Goal: Information Seeking & Learning: Understand process/instructions

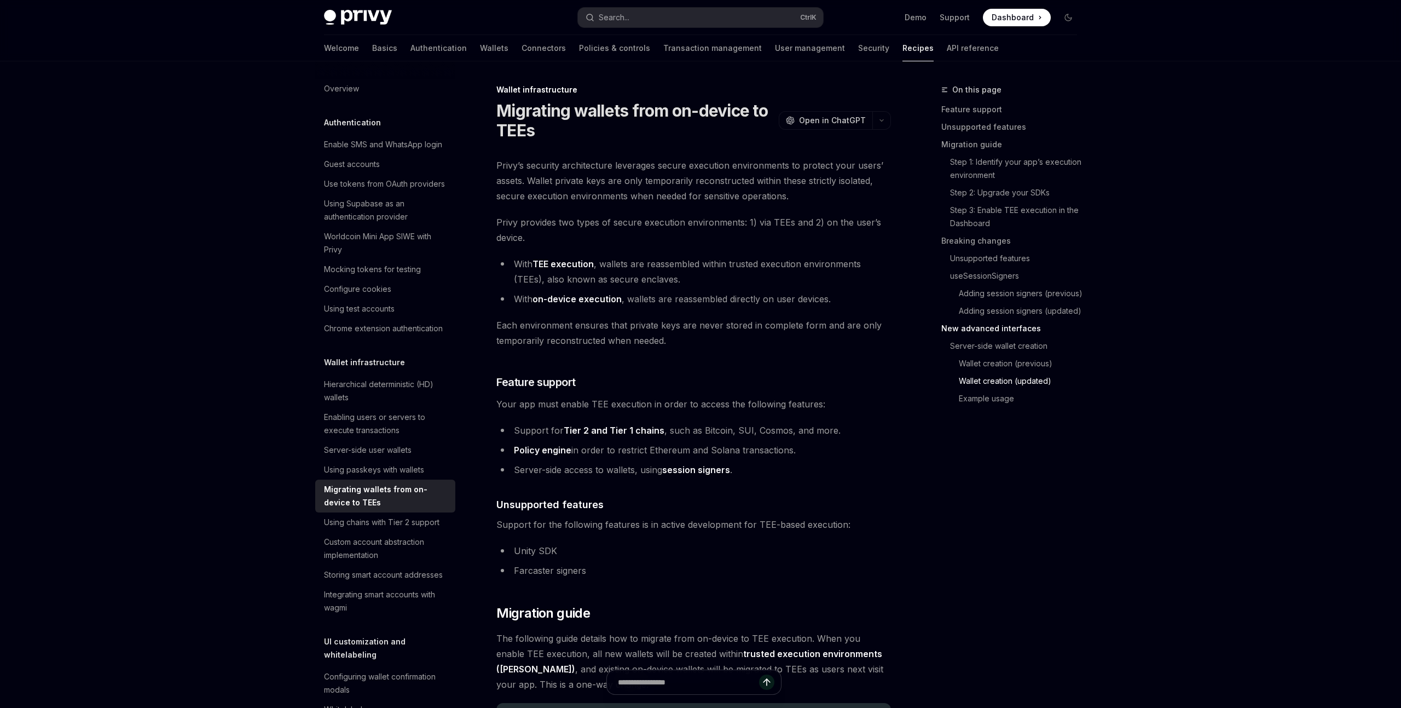
click at [628, 10] on button "Search... Ctrl K" at bounding box center [700, 18] width 245 height 20
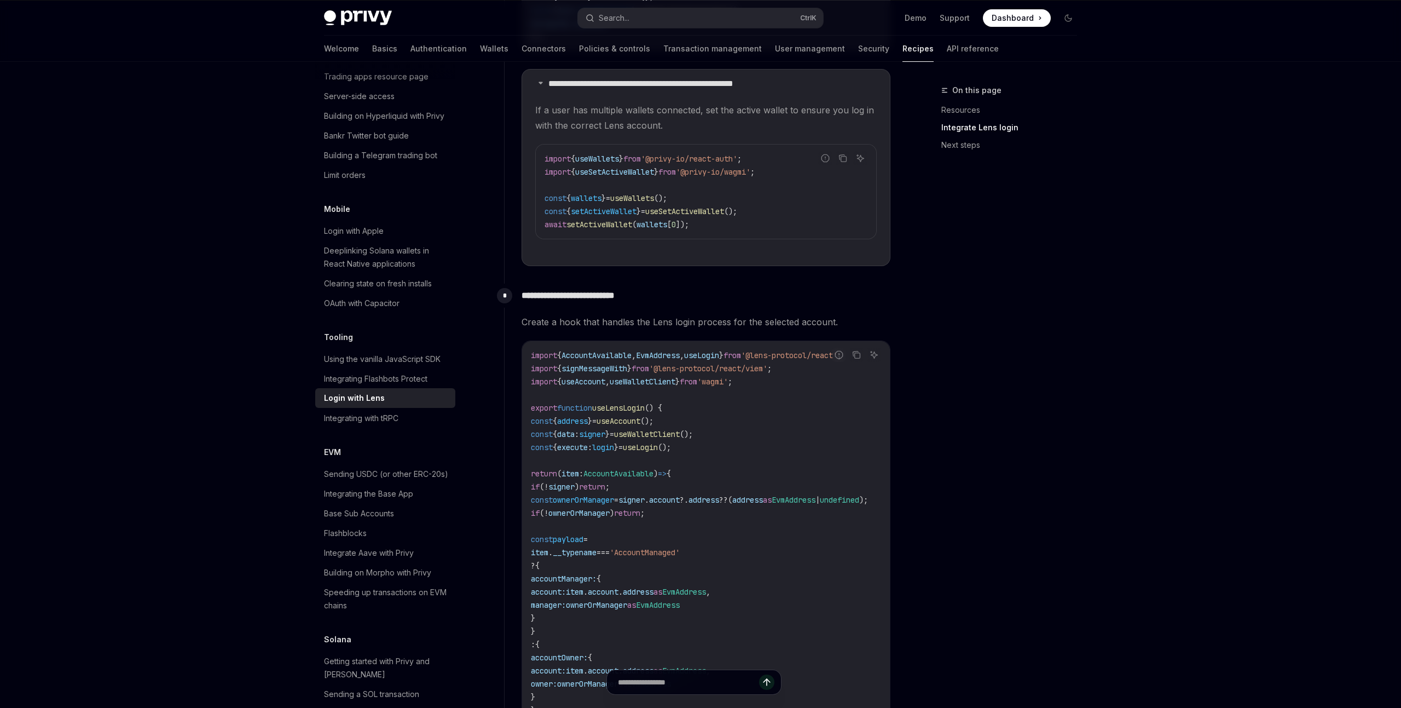
scroll to position [1476, 0]
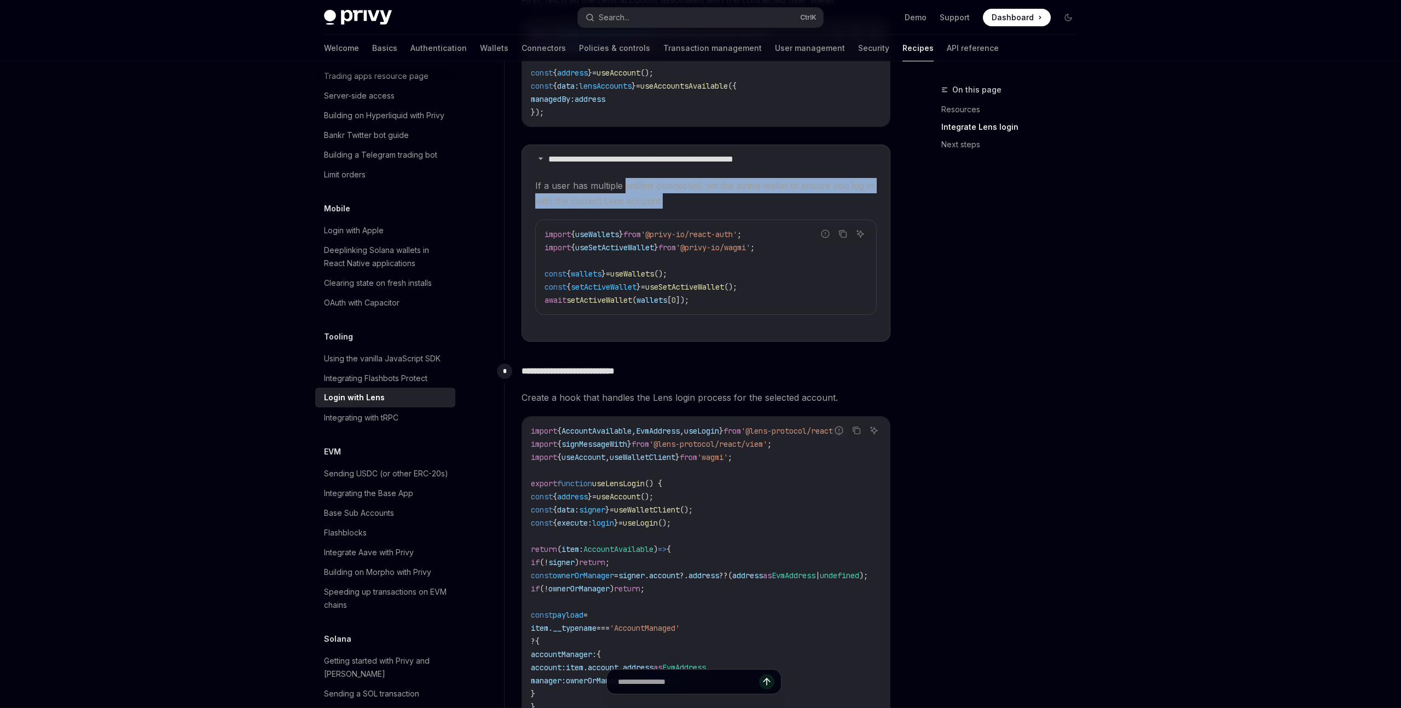
drag, startPoint x: 627, startPoint y: 188, endPoint x: 669, endPoint y: 201, distance: 44.7
click at [669, 201] on span "If a user has multiple wallets connected, set the active wallet to ensure you l…" at bounding box center [706, 193] width 342 height 31
click at [629, 202] on span "If a user has multiple wallets connected, set the active wallet to ensure you l…" at bounding box center [706, 193] width 342 height 31
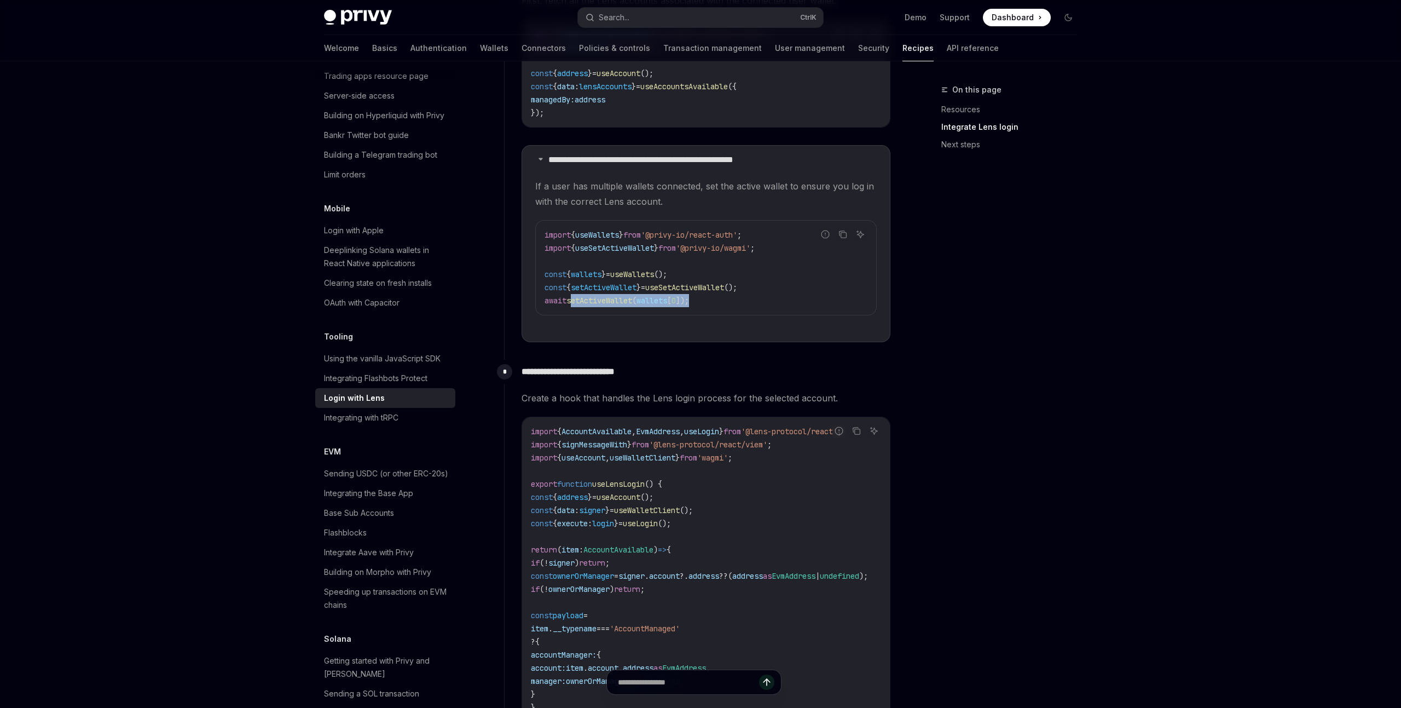
drag, startPoint x: 572, startPoint y: 303, endPoint x: 742, endPoint y: 297, distance: 169.8
click at [742, 297] on code "import { useWallets } from '@privy-io/react-auth' ; import { useSetActiveWallet…" at bounding box center [706, 267] width 323 height 79
click at [632, 300] on span "setActiveWallet" at bounding box center [599, 301] width 66 height 10
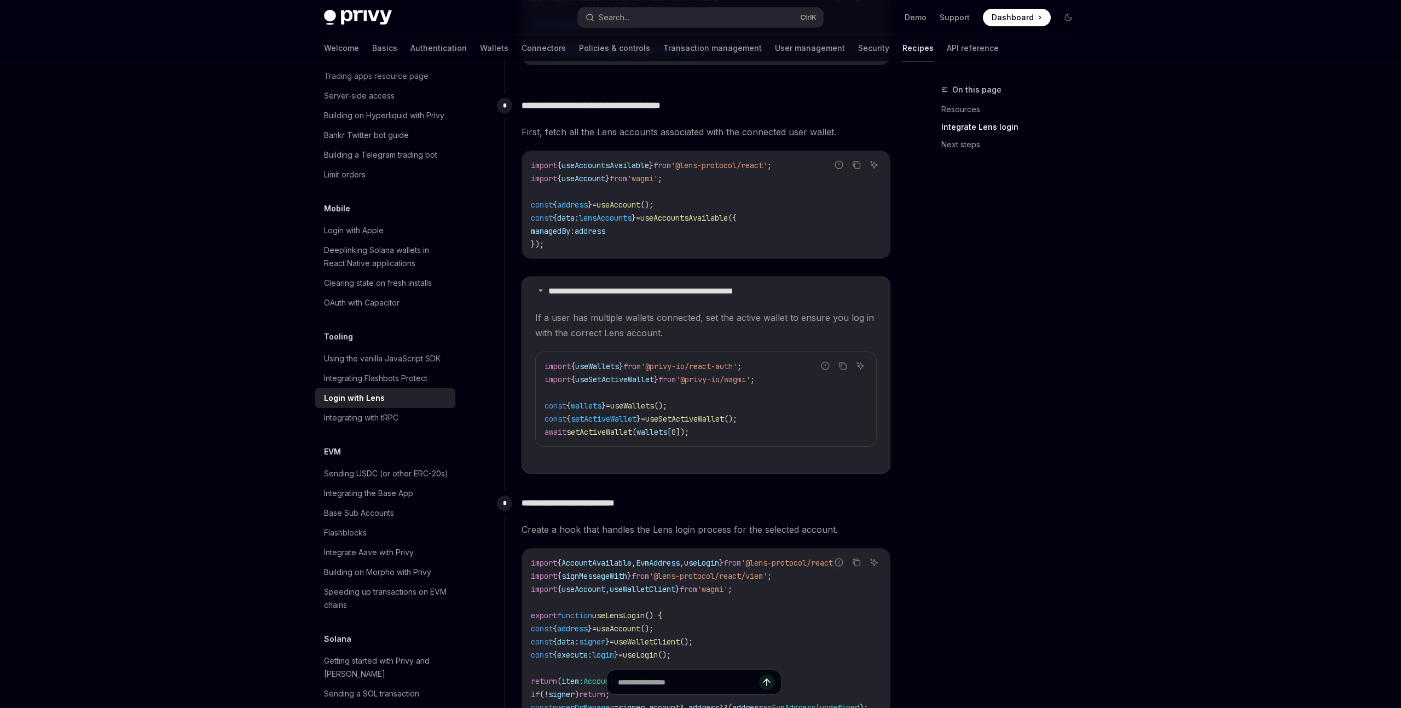
scroll to position [1325, 0]
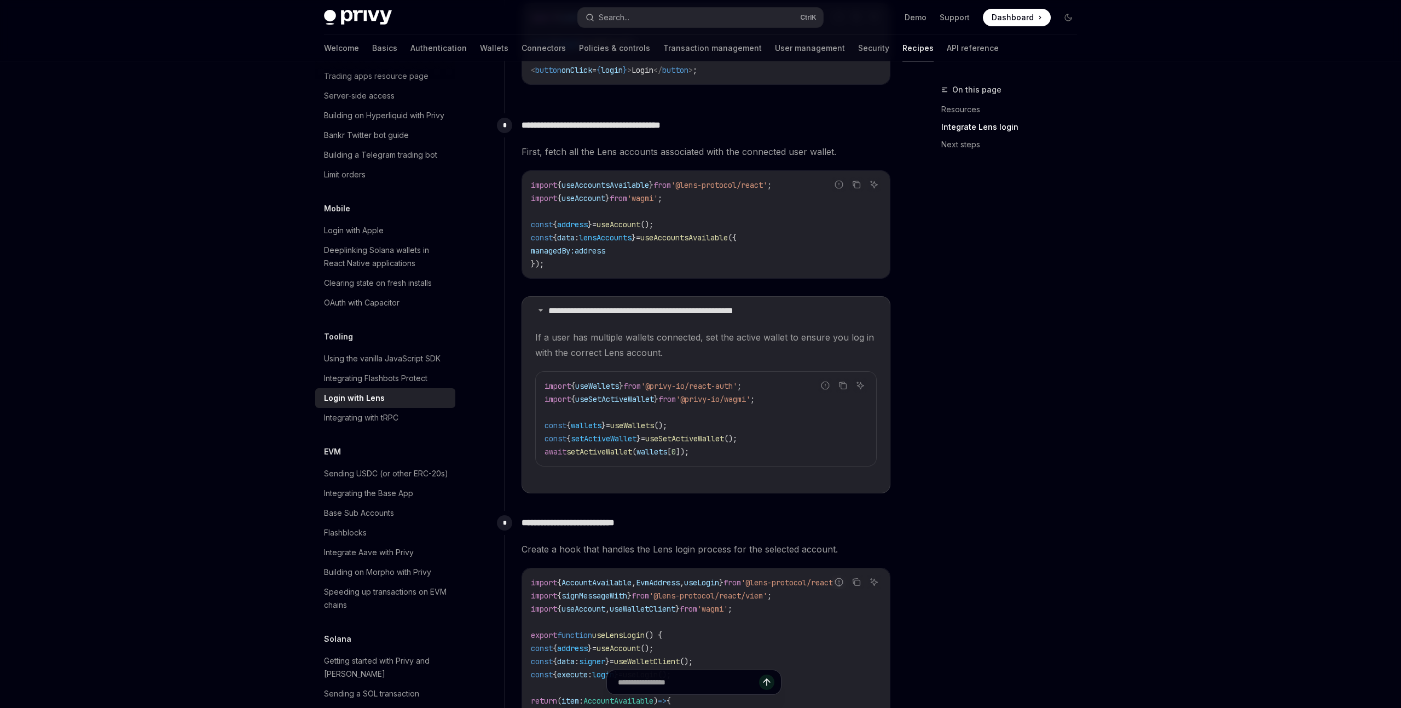
click at [690, 438] on span "useSetActiveWallet" at bounding box center [684, 438] width 79 height 10
click at [589, 455] on span "setActiveWallet" at bounding box center [599, 452] width 66 height 10
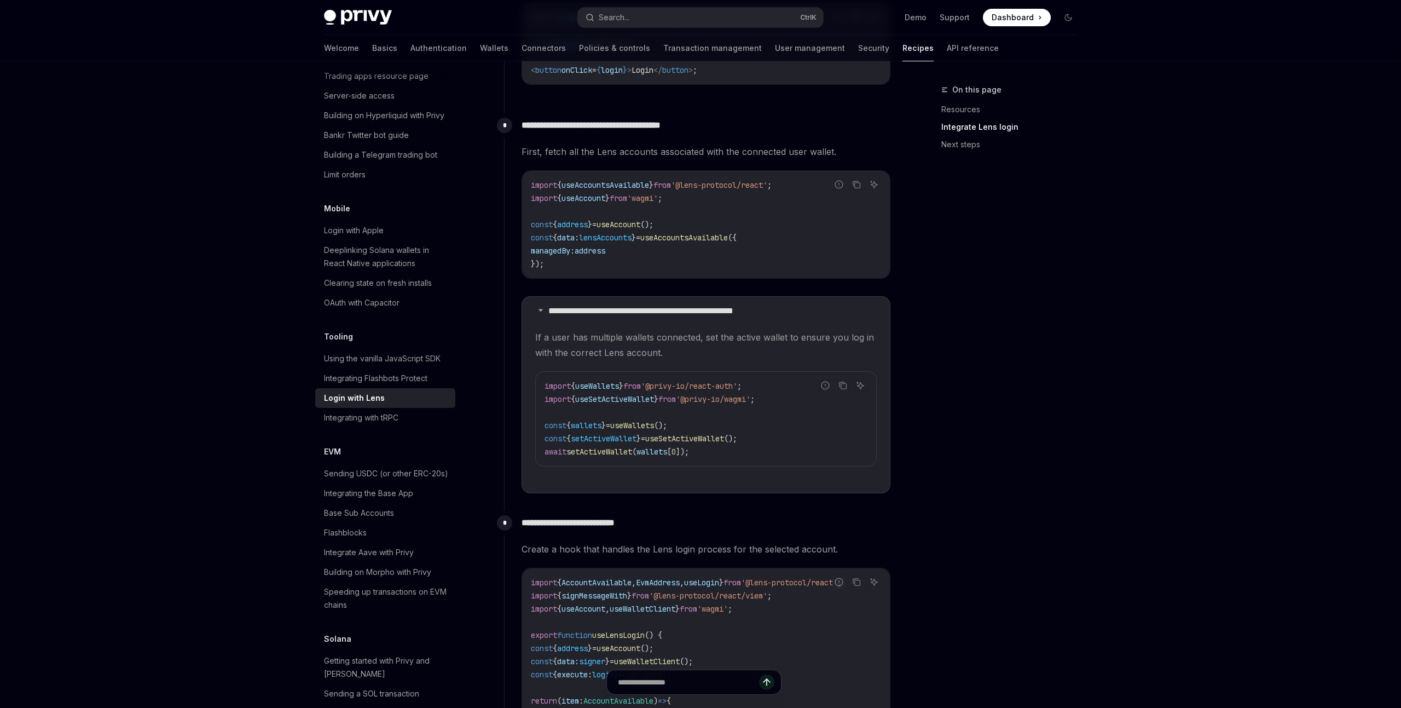
click at [597, 418] on code "import { useWallets } from '@privy-io/react-auth' ; import { useSetActiveWallet…" at bounding box center [706, 418] width 323 height 79
drag, startPoint x: 719, startPoint y: 455, endPoint x: 539, endPoint y: 441, distance: 180.6
click at [539, 441] on div "import { useWallets } from '@privy-io/react-auth' ; import { useSetActiveWallet…" at bounding box center [706, 419] width 340 height 94
copy code "const { setActiveWallet } = useSetActiveWallet (); await setActiveWallet ( wall…"
click at [724, 441] on span "useSetActiveWallet" at bounding box center [684, 438] width 79 height 10
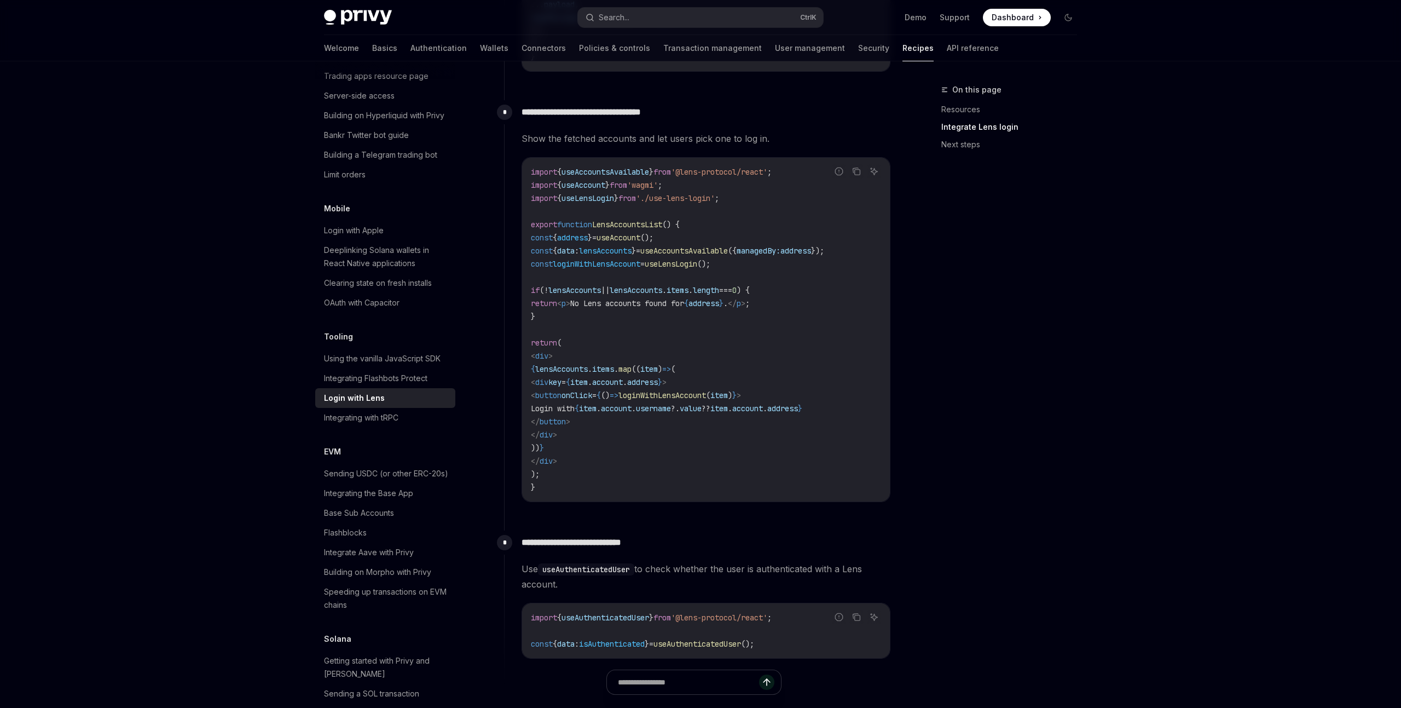
scroll to position [2307, 0]
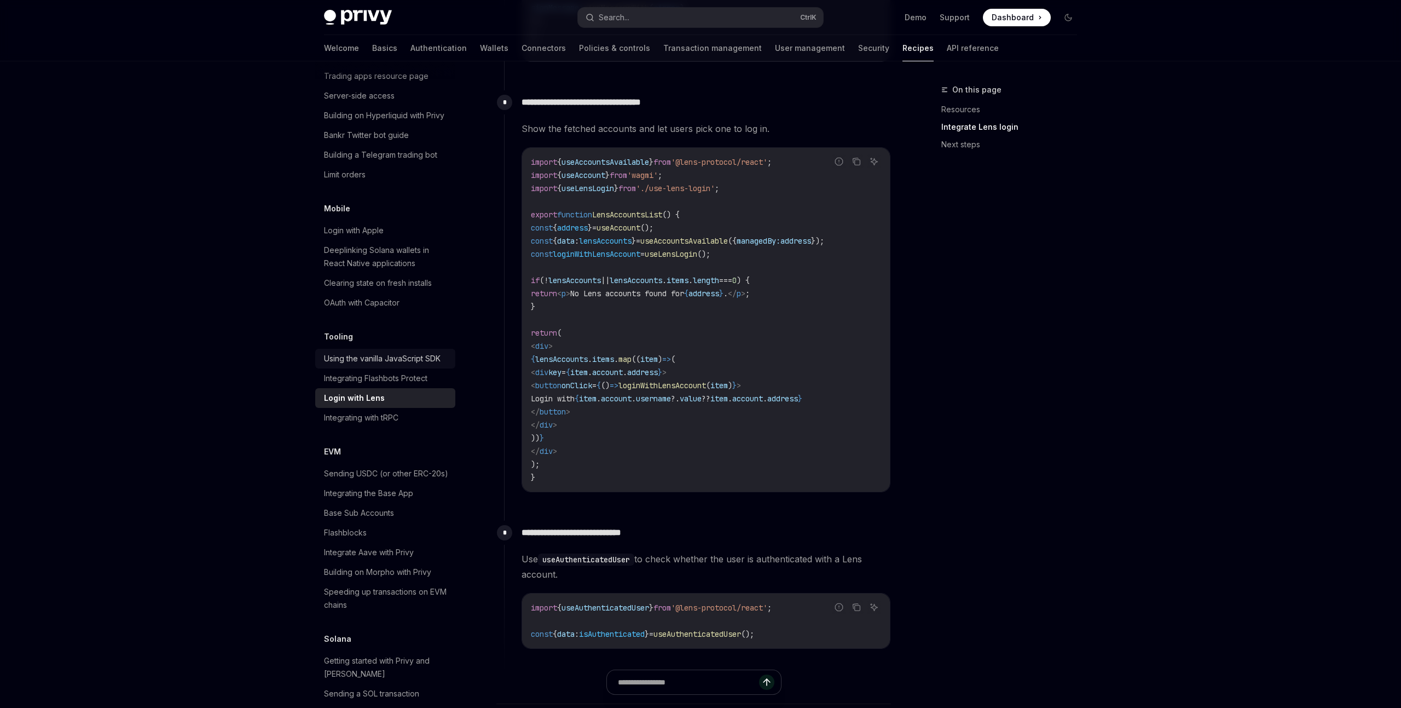
click at [395, 352] on div "Using the vanilla JavaScript SDK" at bounding box center [382, 358] width 117 height 13
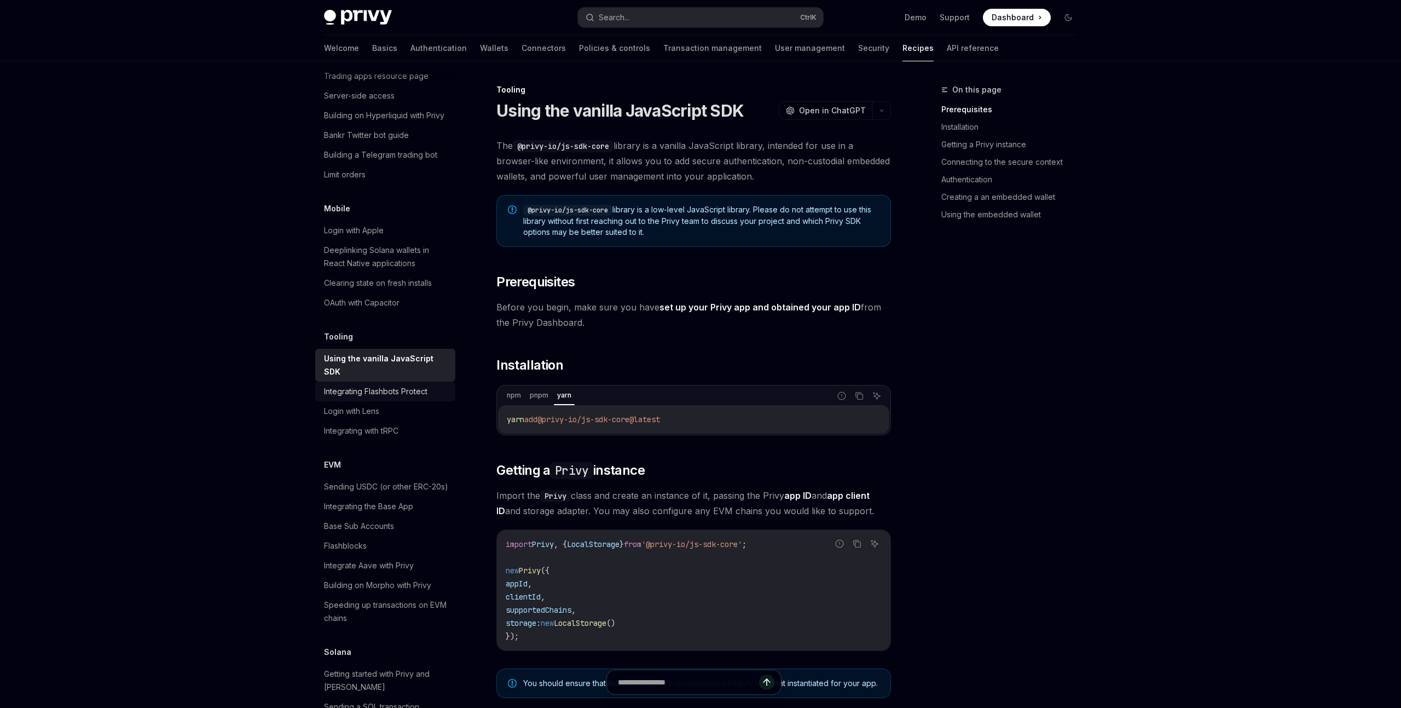
click at [389, 385] on div "Integrating Flashbots Protect" at bounding box center [375, 391] width 103 height 13
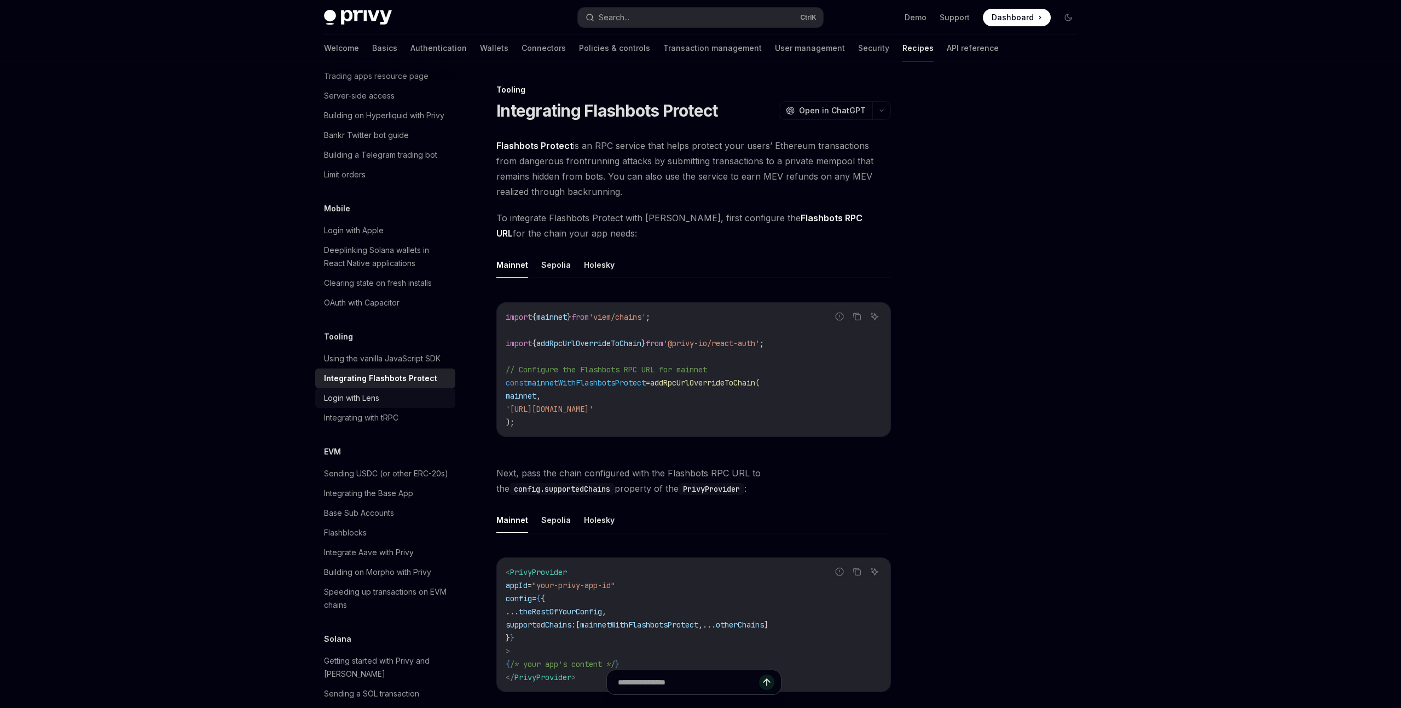
click at [397, 391] on div "Login with Lens" at bounding box center [386, 397] width 125 height 13
type textarea "*"
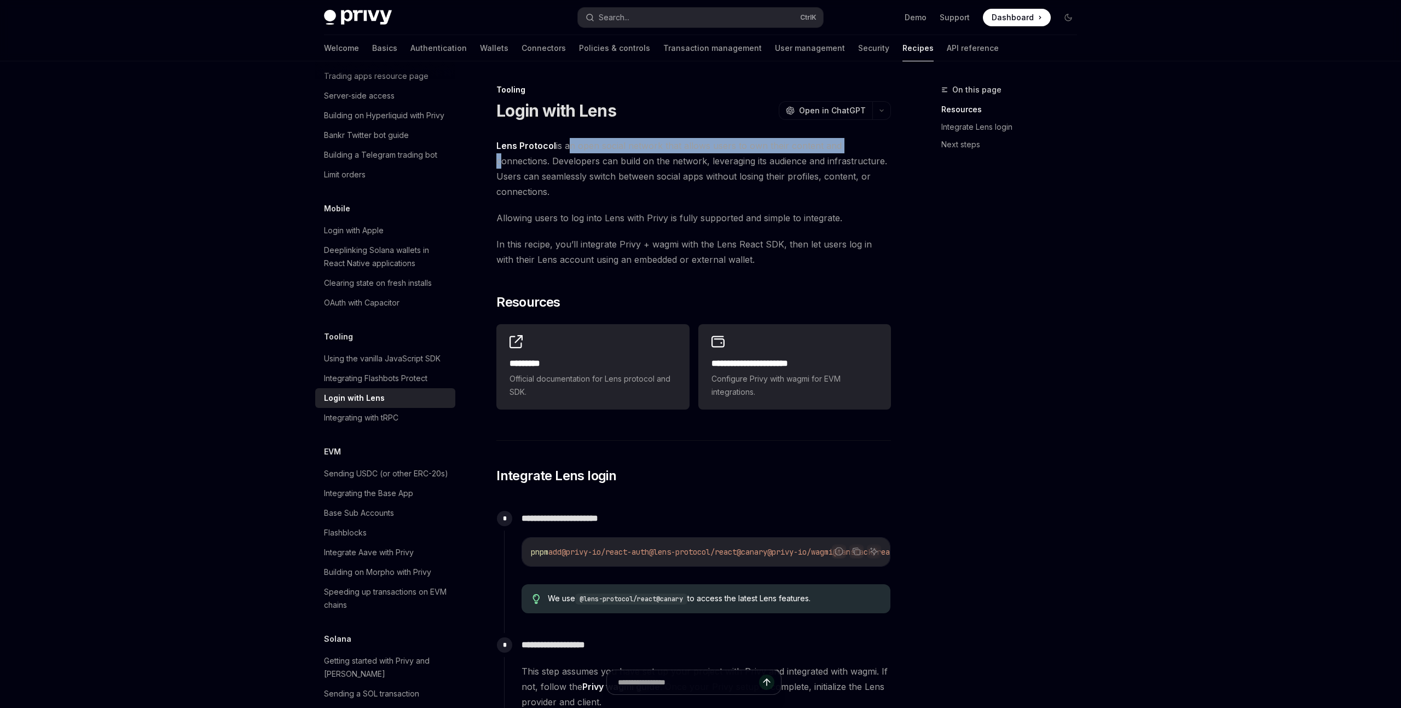
drag, startPoint x: 565, startPoint y: 147, endPoint x: 860, endPoint y: 149, distance: 295.6
click at [860, 149] on span "Lens Protocol is an open social network that allows users to own their content …" at bounding box center [693, 168] width 395 height 61
click at [774, 168] on span "Lens Protocol is an open social network that allows users to own their content …" at bounding box center [693, 168] width 395 height 61
click at [710, 22] on button "Search... Ctrl K" at bounding box center [700, 18] width 245 height 20
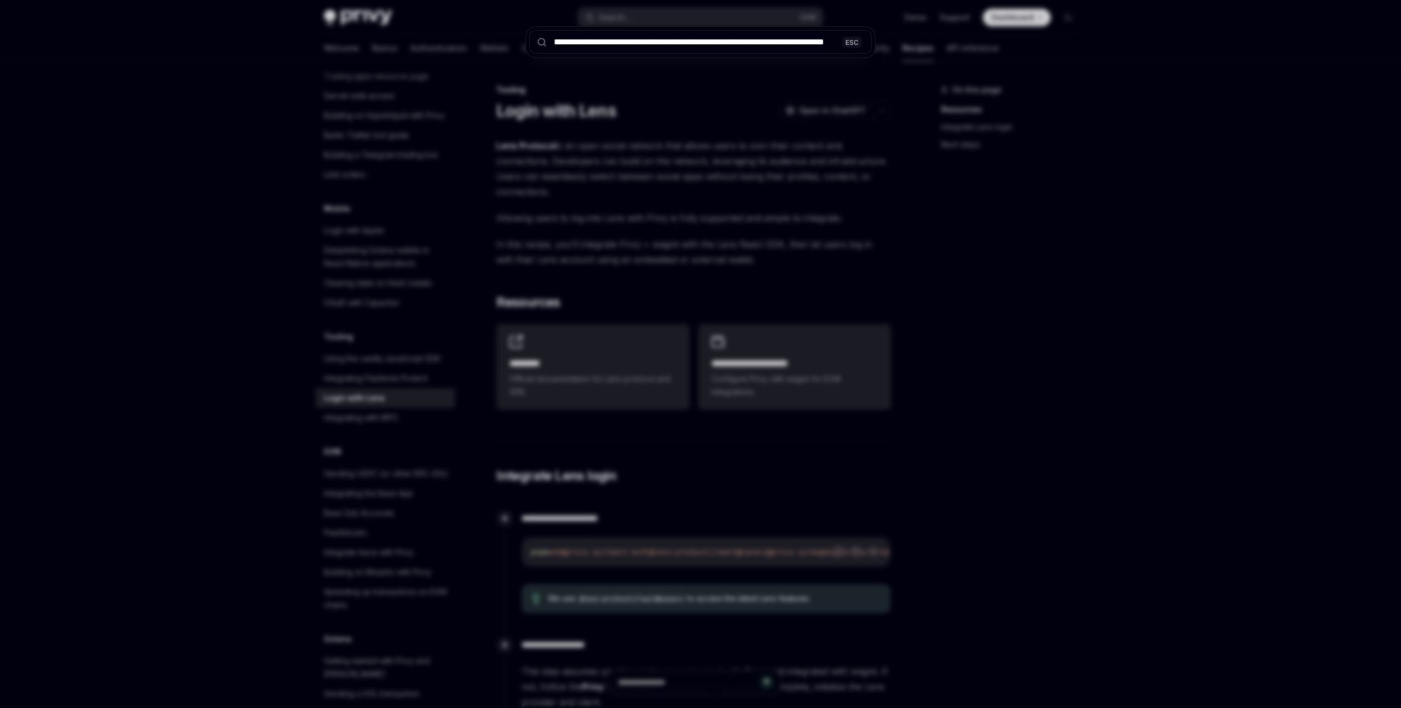
scroll to position [0, 31]
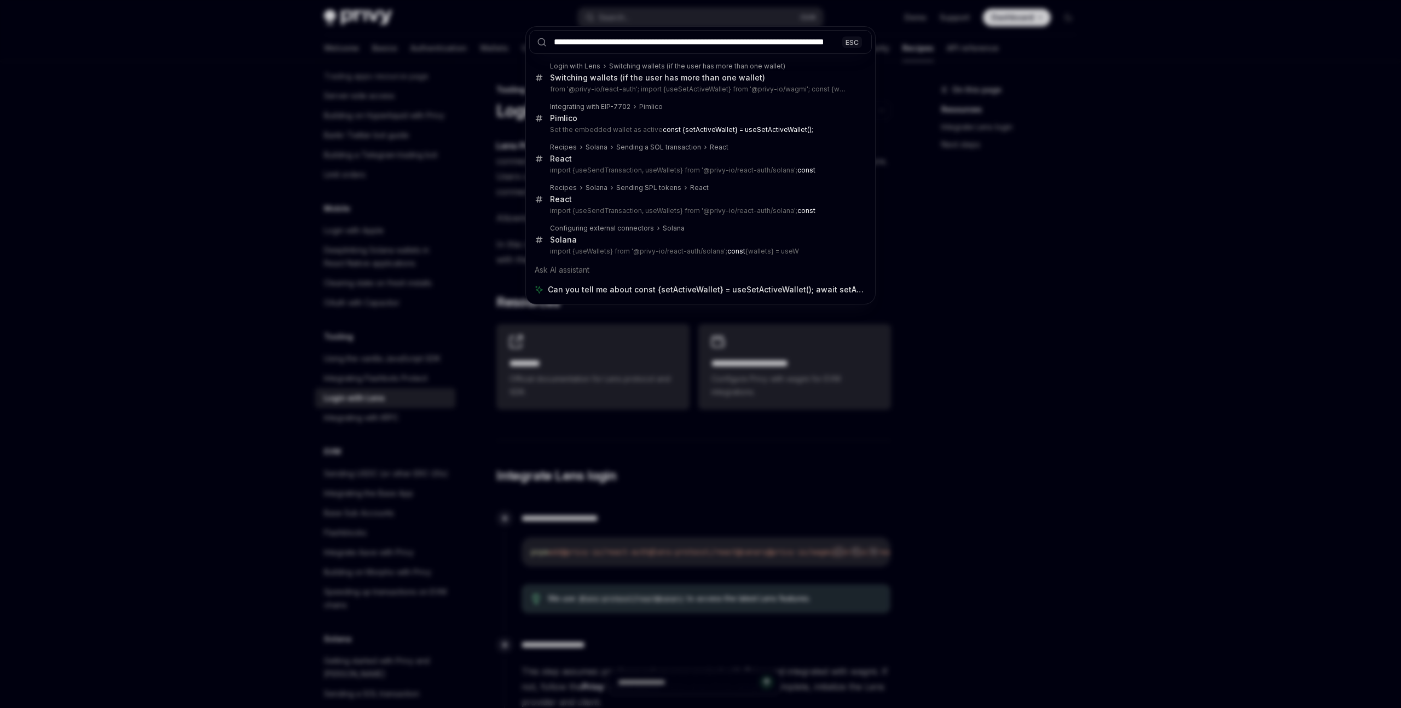
click at [583, 44] on input "**********" at bounding box center [700, 42] width 343 height 24
type input "**********"
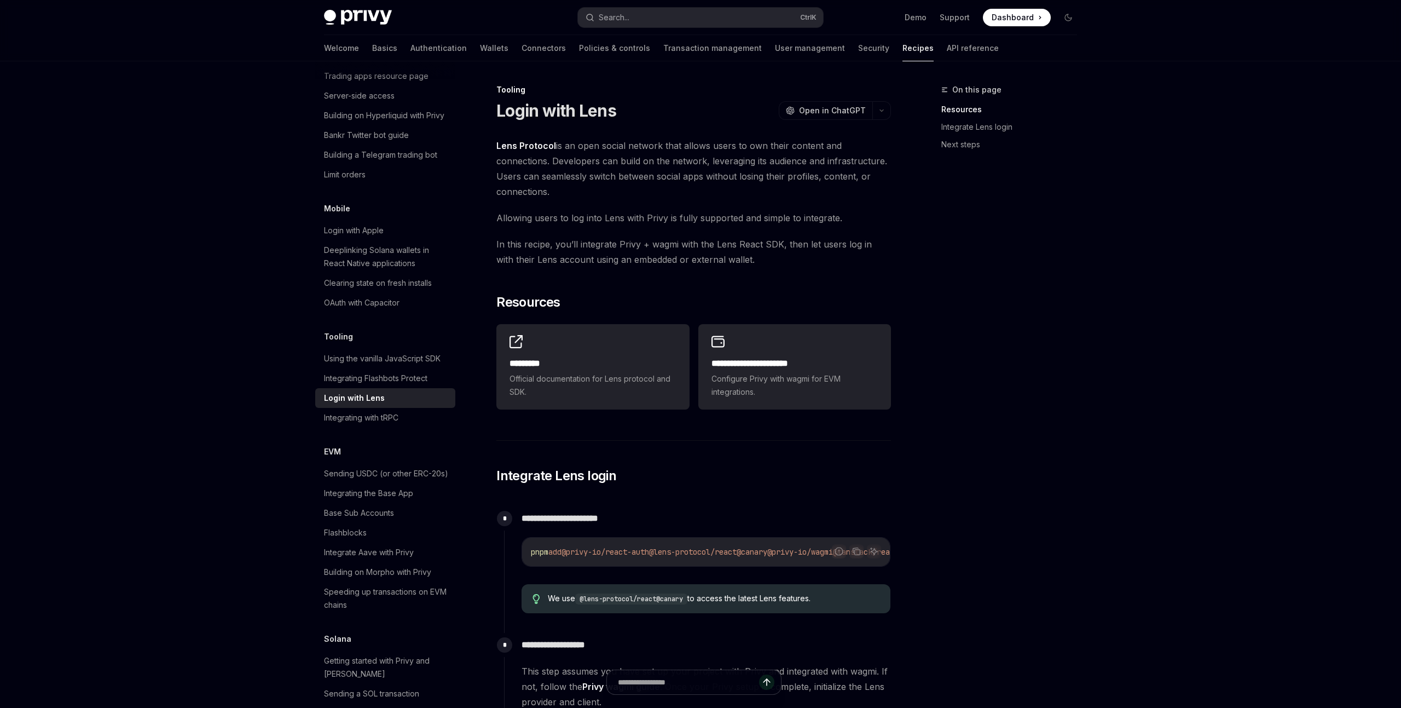
scroll to position [111, 0]
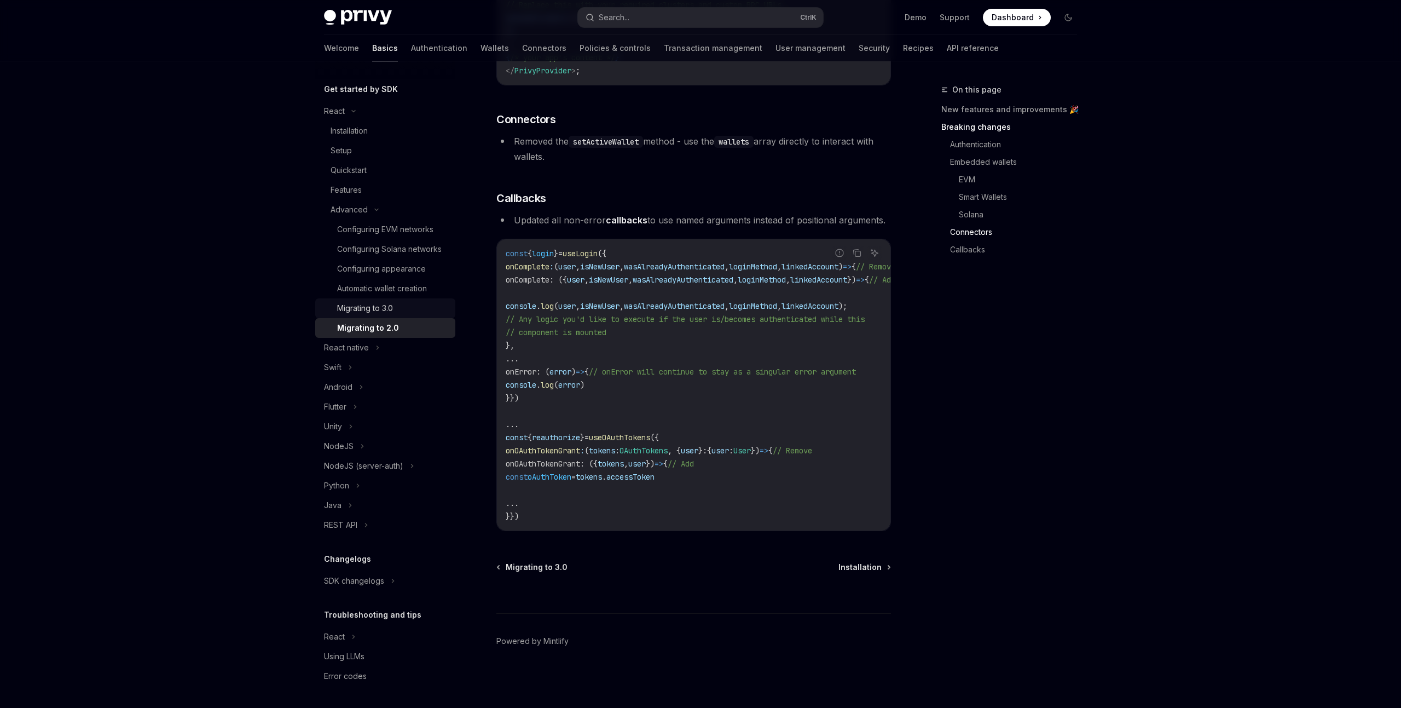
click at [432, 313] on div "Migrating to 3.0" at bounding box center [393, 308] width 112 height 13
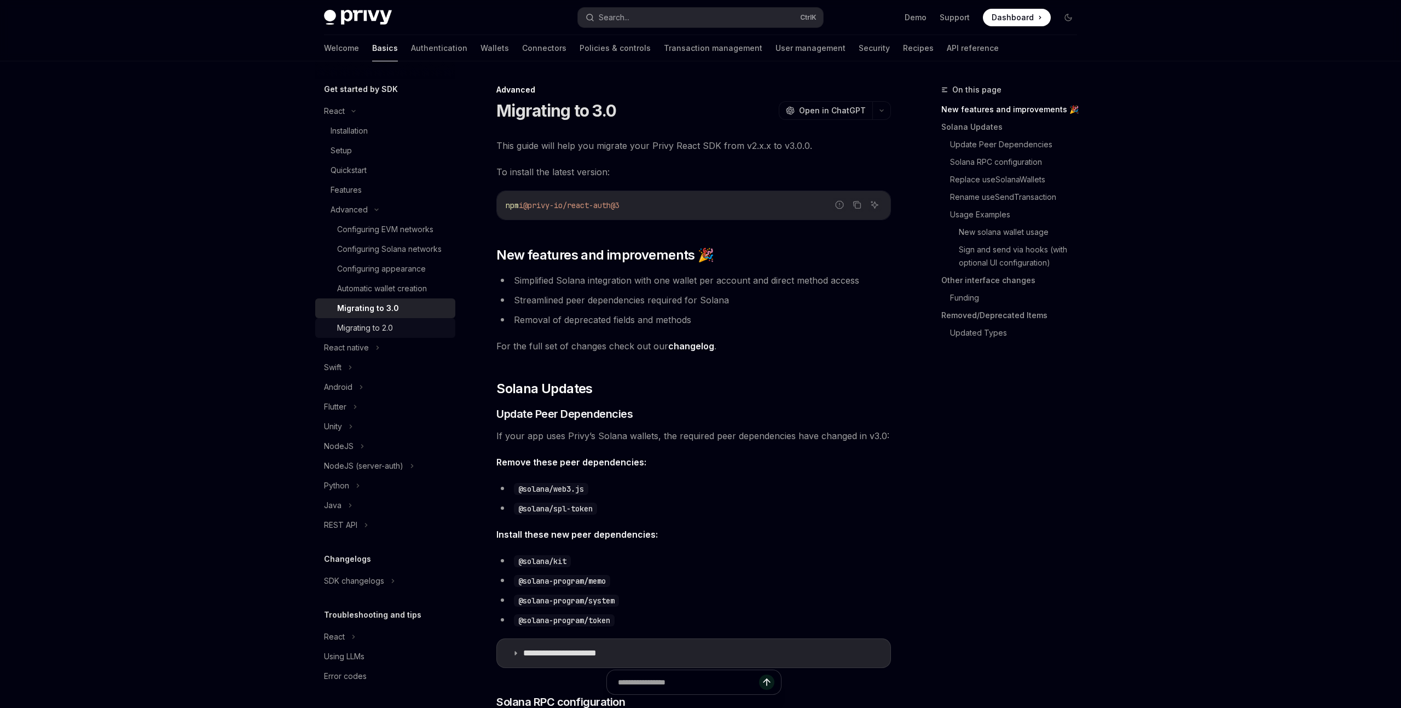
click at [396, 327] on div "Migrating to 2.0" at bounding box center [393, 327] width 112 height 13
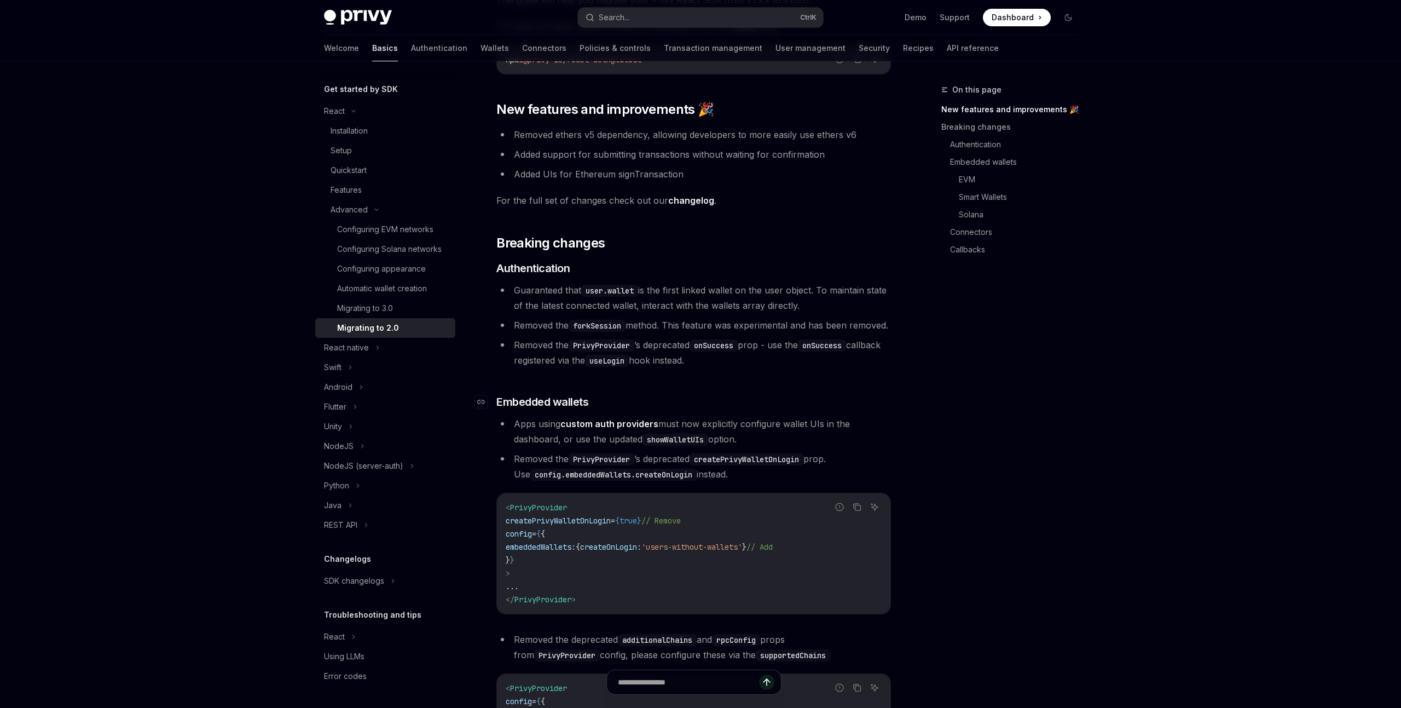
scroll to position [151, 0]
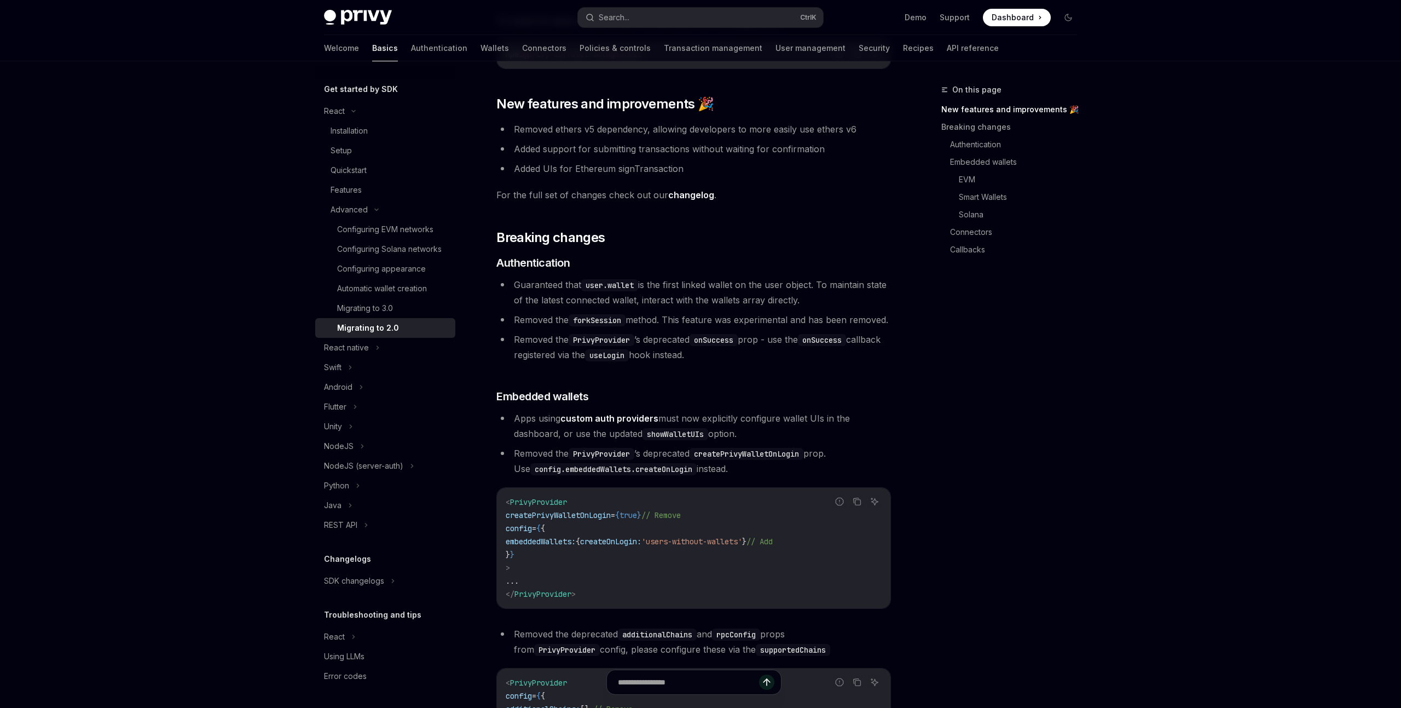
drag, startPoint x: 517, startPoint y: 284, endPoint x: 847, endPoint y: 301, distance: 329.9
click at [847, 301] on li "Guaranteed that user.wallet is the first linked wallet on the user object. To m…" at bounding box center [693, 292] width 395 height 31
click at [755, 304] on span "Guaranteed that user.wallet is the first linked wallet on the user object. To m…" at bounding box center [700, 292] width 373 height 26
drag, startPoint x: 518, startPoint y: 320, endPoint x: 888, endPoint y: 324, distance: 370.0
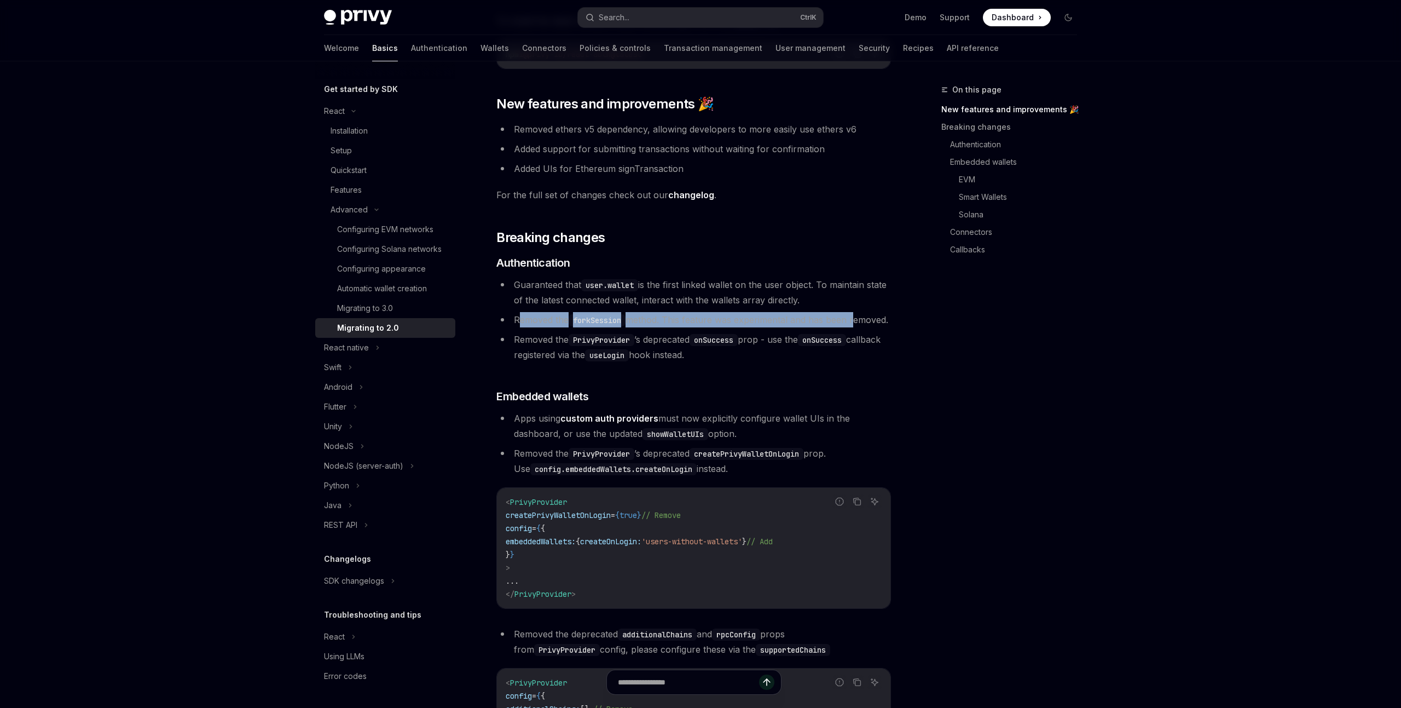
click at [888, 324] on li "Removed the forkSession method. This feature was experimental and has been remo…" at bounding box center [693, 319] width 395 height 15
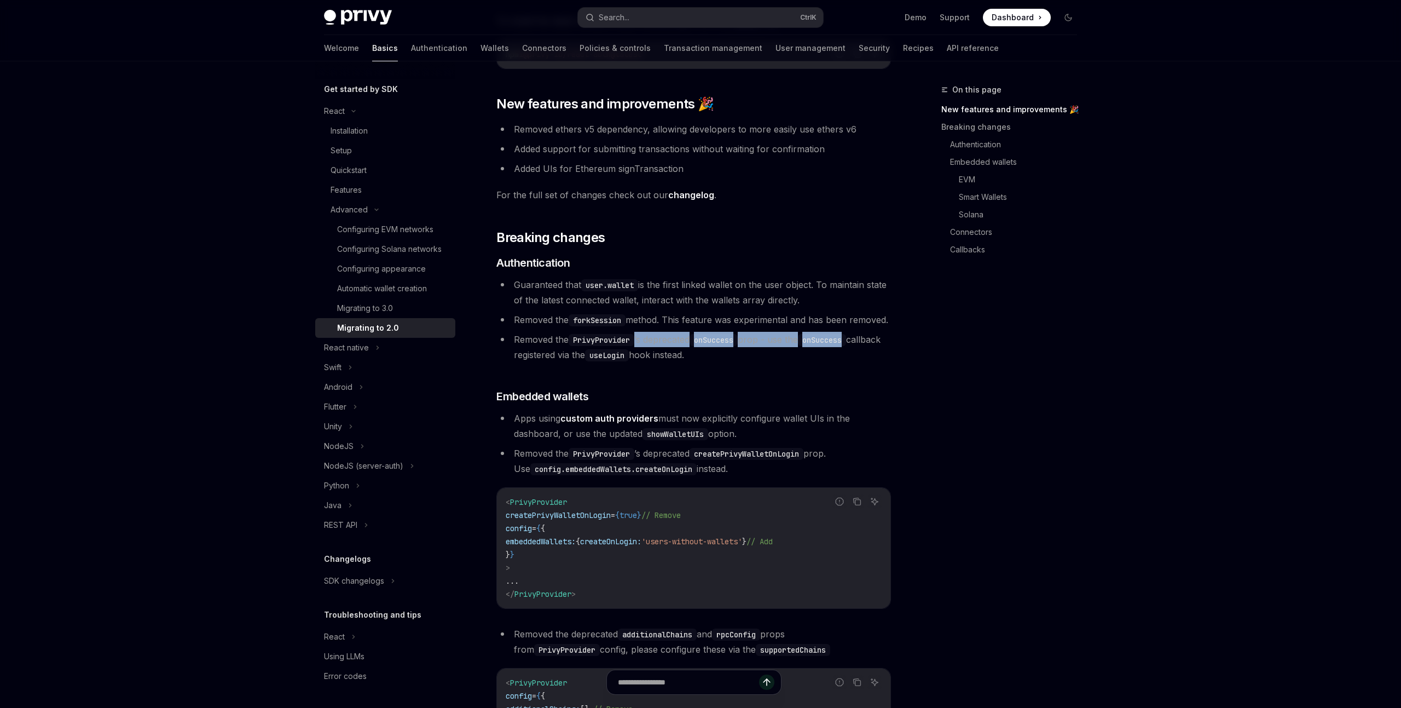
drag, startPoint x: 640, startPoint y: 356, endPoint x: 877, endPoint y: 356, distance: 237.0
click at [877, 356] on li "Removed the PrivyProvider ’s deprecated onSuccess prop - use the onSuccess call…" at bounding box center [693, 347] width 395 height 31
click at [694, 351] on span "Removed the PrivyProvider ’s deprecated onSuccess prop - use the onSuccess call…" at bounding box center [697, 347] width 367 height 26
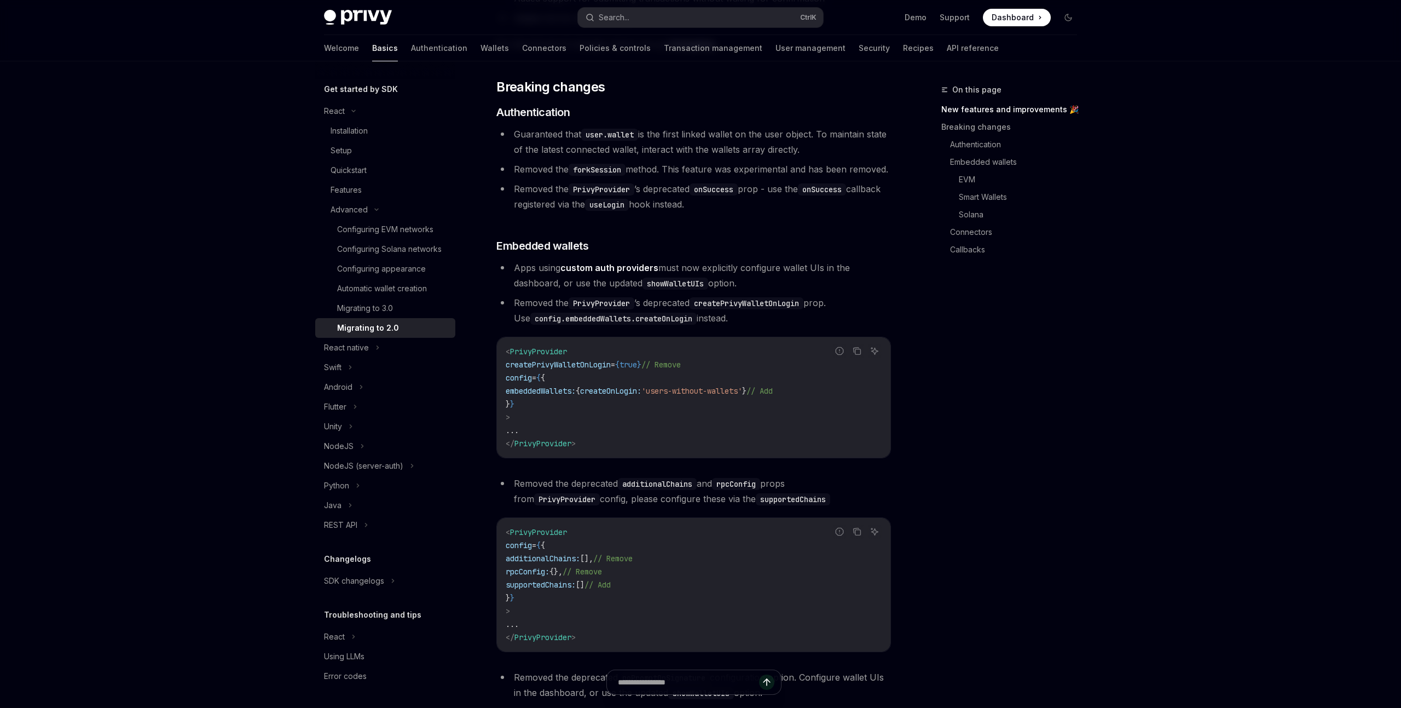
scroll to position [302, 0]
drag, startPoint x: 527, startPoint y: 286, endPoint x: 755, endPoint y: 294, distance: 228.9
click at [755, 290] on li "Apps using custom auth providers must now explicitly configure wallet UIs in th…" at bounding box center [693, 274] width 395 height 31
click at [672, 289] on code "showWalletUIs" at bounding box center [676, 283] width 66 height 12
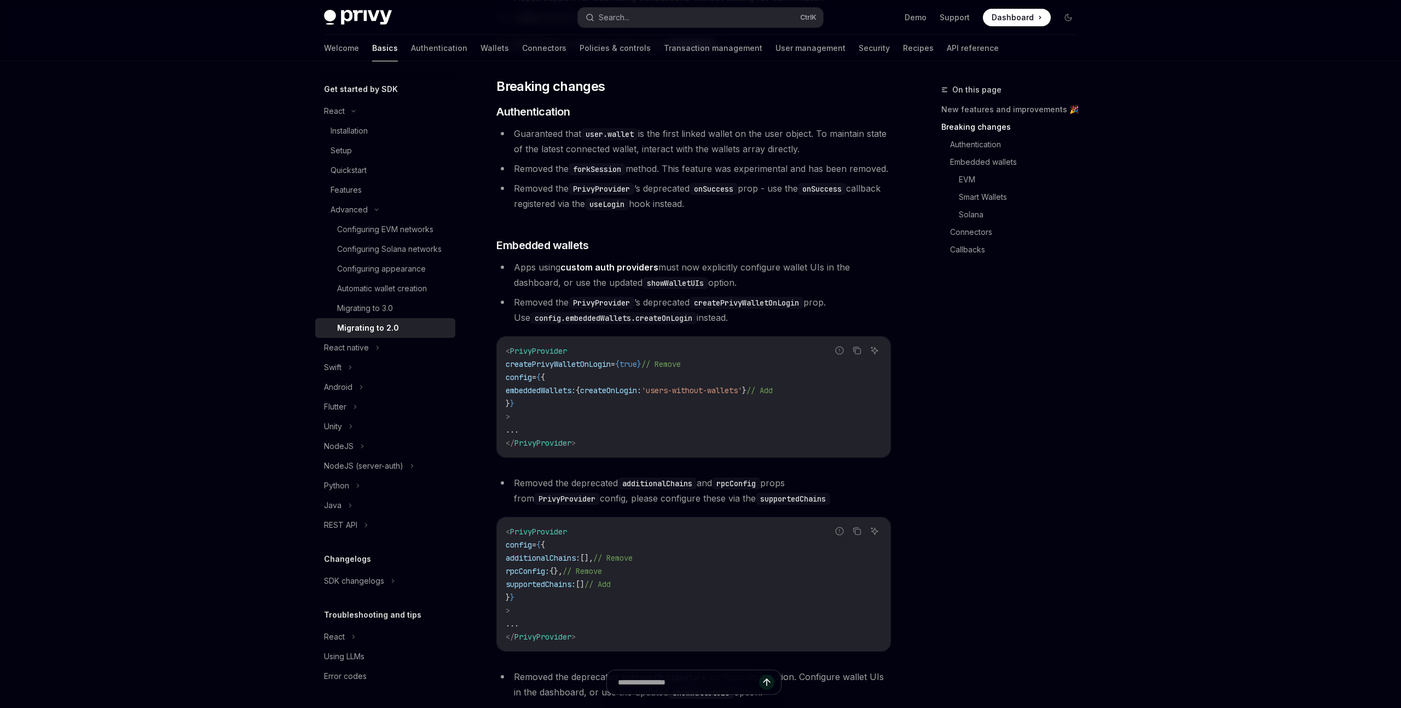
drag, startPoint x: 517, startPoint y: 319, endPoint x: 863, endPoint y: 317, distance: 345.9
click at [863, 317] on li "Removed the PrivyProvider ’s deprecated createPrivyWalletOnLogin prop. Use conf…" at bounding box center [693, 309] width 395 height 31
click at [768, 309] on code "createPrivyWalletOnLogin" at bounding box center [747, 303] width 114 height 12
click at [826, 315] on span "Removed the PrivyProvider ’s deprecated createPrivyWalletOnLogin prop. Use conf…" at bounding box center [670, 310] width 312 height 26
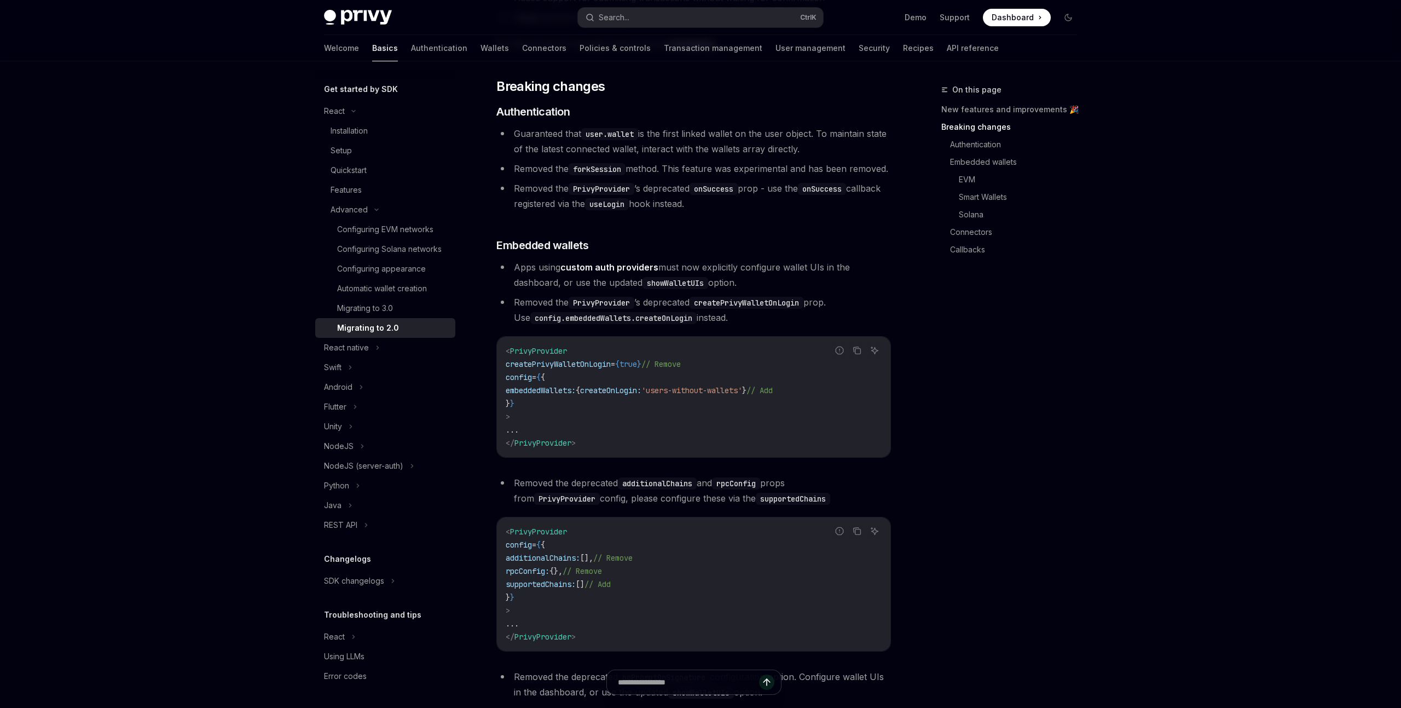
drag, startPoint x: 581, startPoint y: 333, endPoint x: 738, endPoint y: 329, distance: 156.6
click at [738, 325] on li "Removed the PrivyProvider ’s deprecated createPrivyWalletOnLogin prop. Use conf…" at bounding box center [693, 309] width 395 height 31
click at [666, 324] on code "config.embeddedWallets.createOnLogin" at bounding box center [613, 318] width 166 height 12
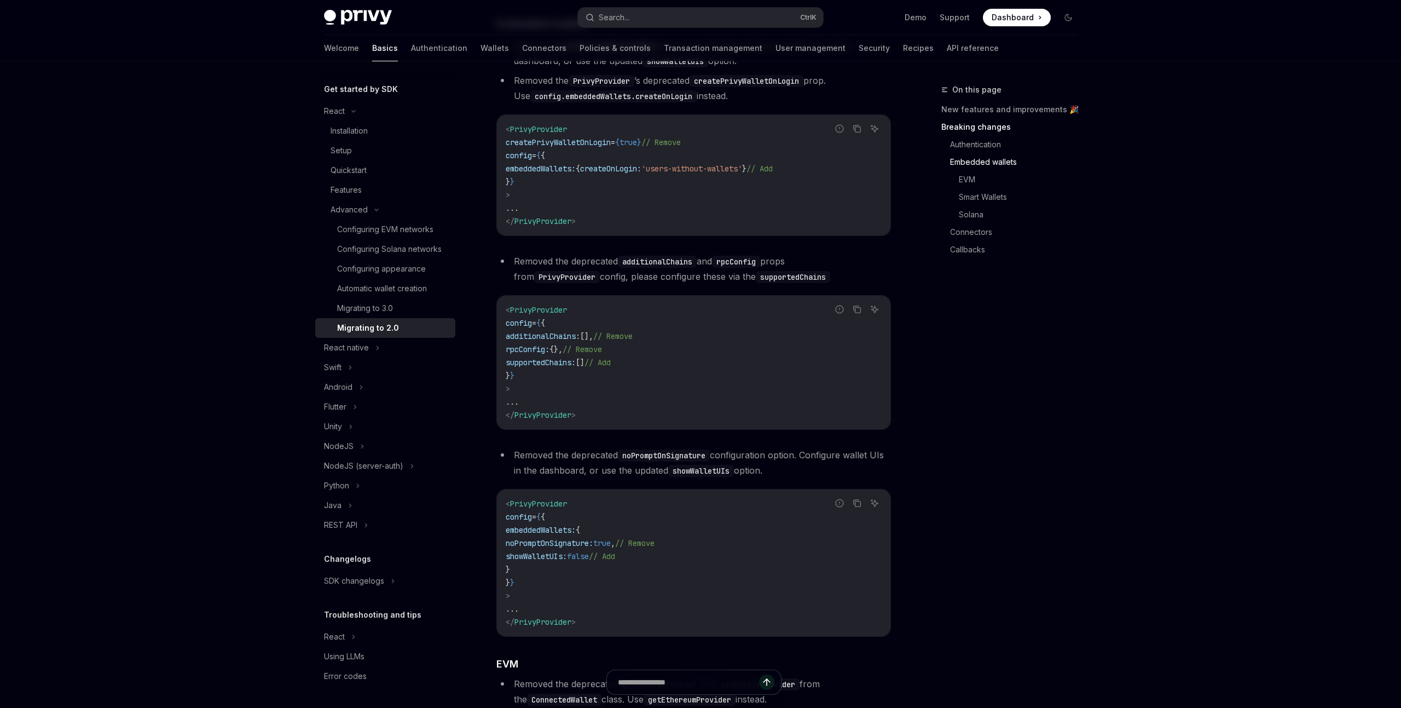
scroll to position [529, 0]
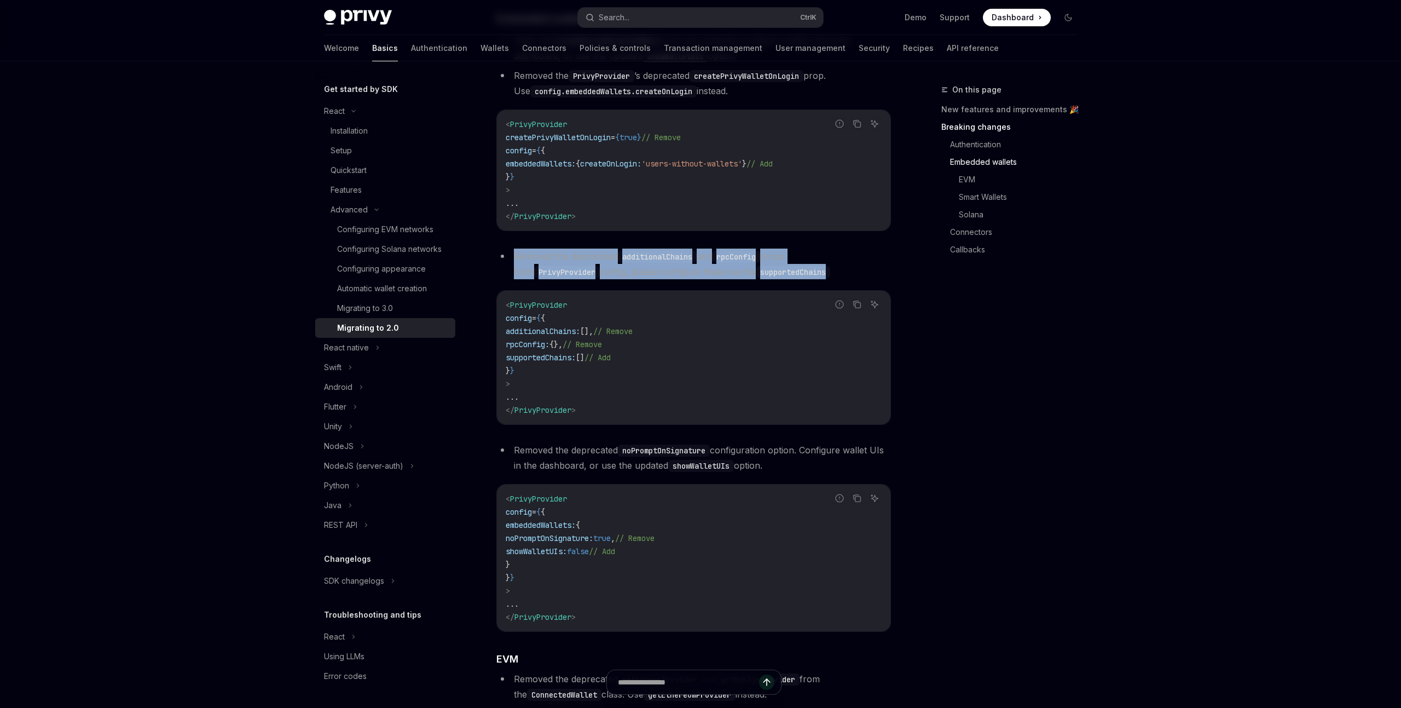
drag, startPoint x: 510, startPoint y: 272, endPoint x: 831, endPoint y: 290, distance: 321.8
click at [831, 279] on li "Removed the deprecated additionalChains and rpcConfig props from PrivyProvider …" at bounding box center [693, 263] width 395 height 31
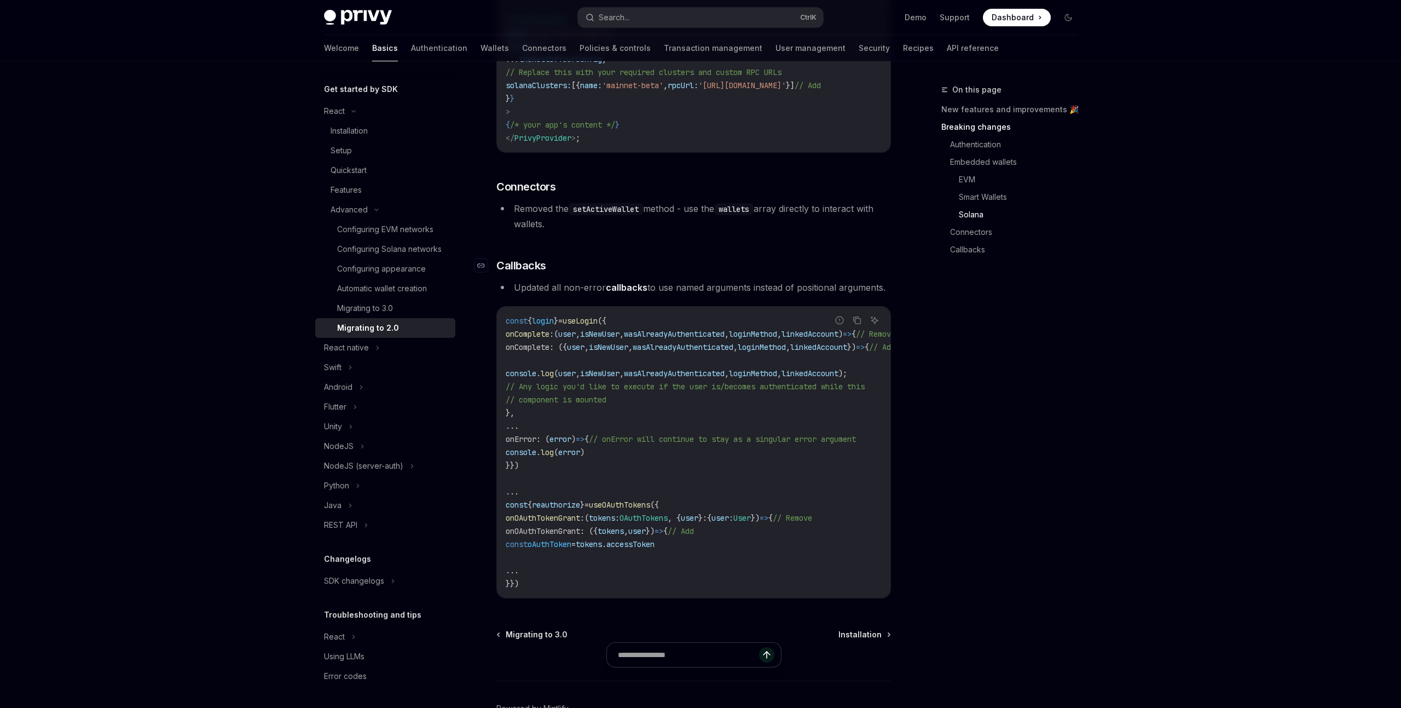
scroll to position [2834, 0]
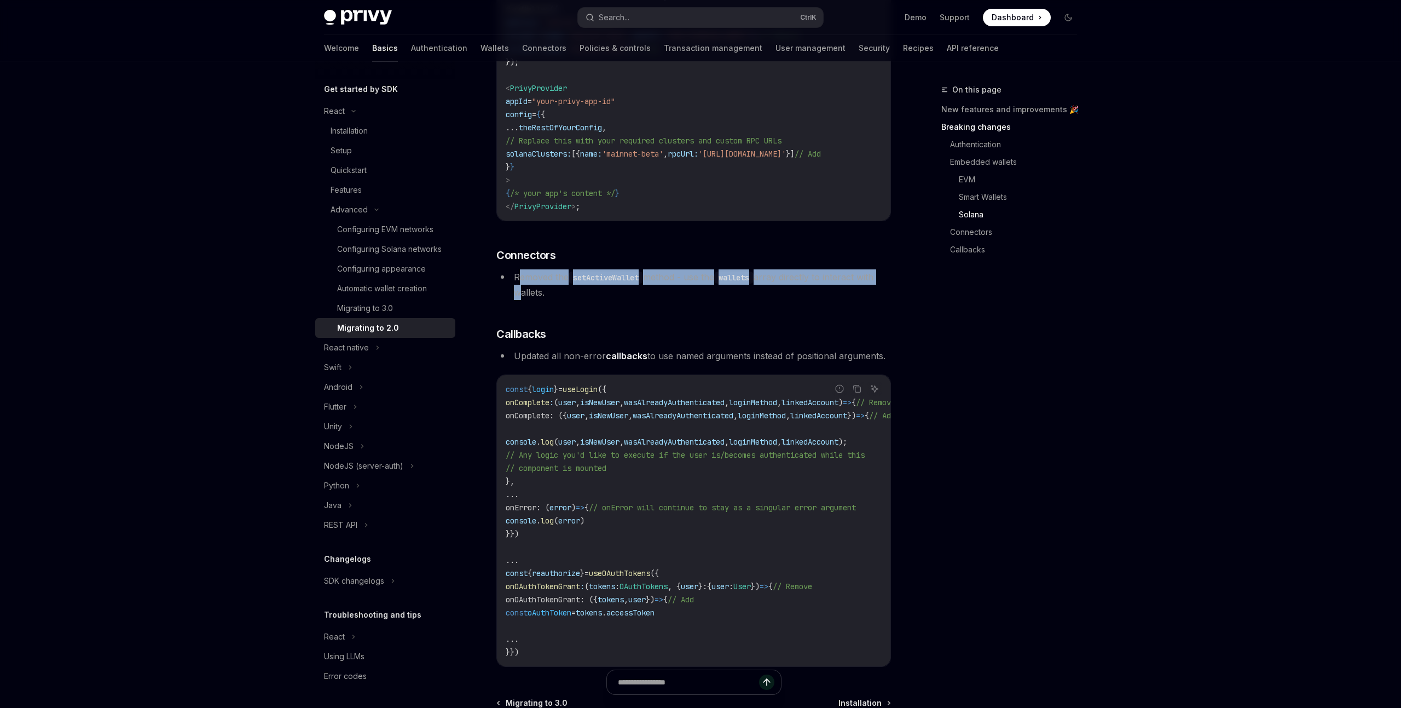
drag, startPoint x: 518, startPoint y: 294, endPoint x: 889, endPoint y: 294, distance: 371.1
click at [889, 294] on li "Removed the setActiveWallet method - use the wallets array directly to interact…" at bounding box center [693, 284] width 395 height 31
click at [815, 289] on li "Removed the setActiveWallet method - use the wallets array directly to interact…" at bounding box center [693, 284] width 395 height 31
click at [754, 284] on code "wallets" at bounding box center [733, 277] width 39 height 12
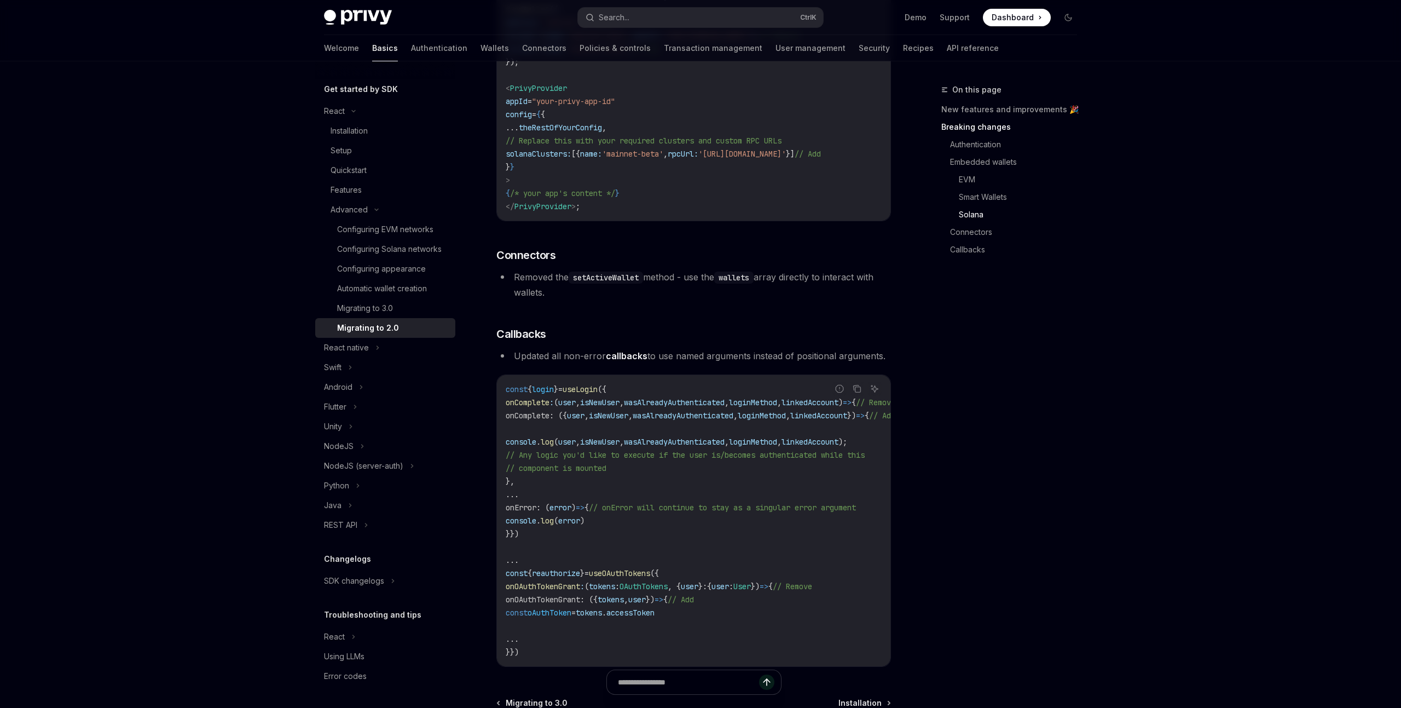
click at [754, 284] on code "wallets" at bounding box center [733, 277] width 39 height 12
click at [398, 311] on div "Migrating to 3.0" at bounding box center [393, 308] width 112 height 13
type textarea "*"
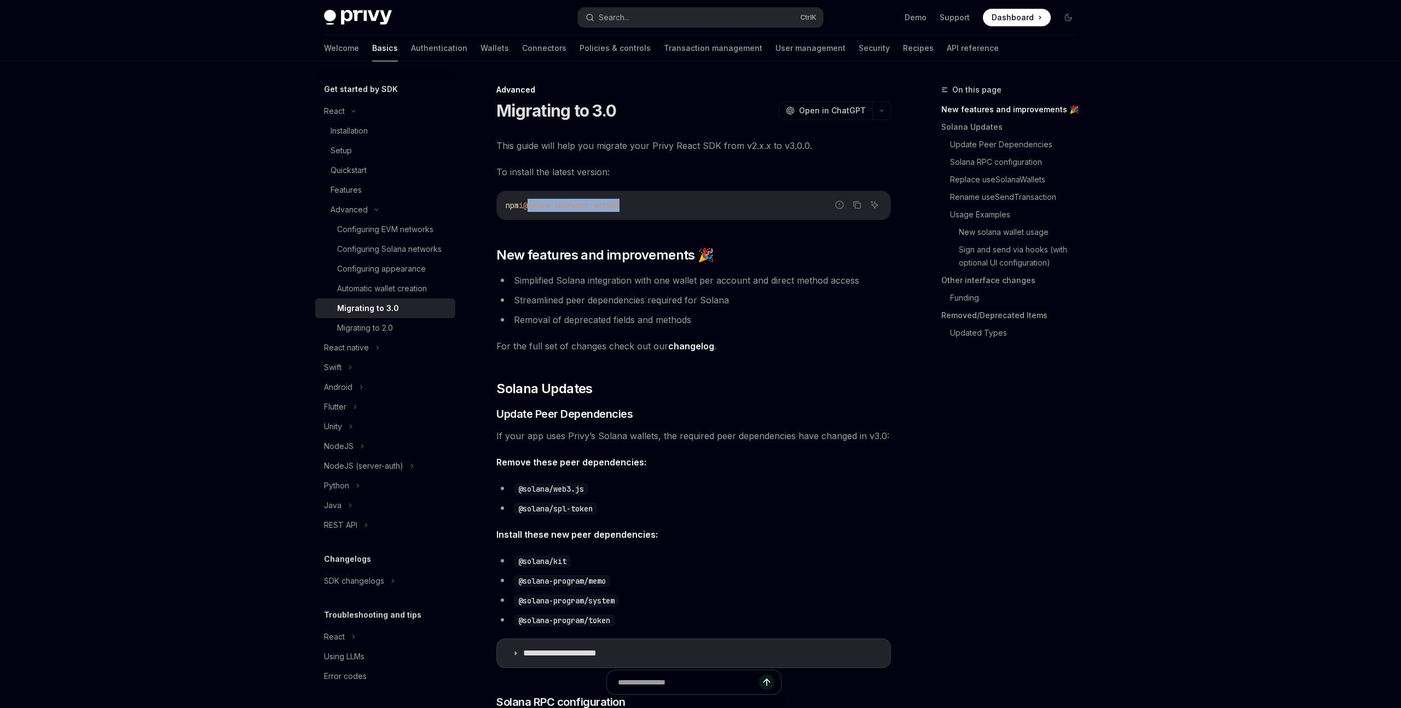
drag, startPoint x: 666, startPoint y: 208, endPoint x: 534, endPoint y: 205, distance: 131.9
click at [534, 205] on code "npm i @privy-io/react-auth@3" at bounding box center [694, 205] width 376 height 13
copy span "@privy-io/react-auth@3"
